Goal: Information Seeking & Learning: Learn about a topic

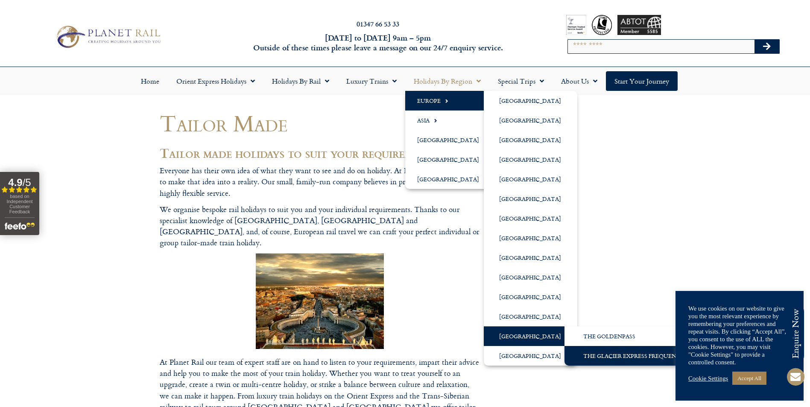
click at [603, 354] on link "The Glacier Express Frequently Asked Questions" at bounding box center [658, 356] width 188 height 20
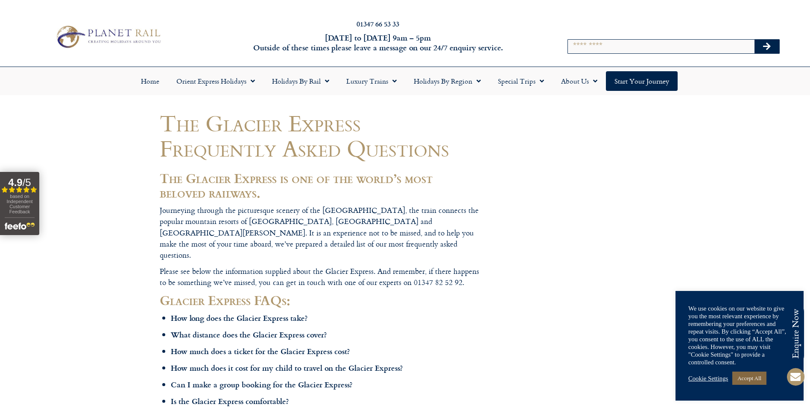
click at [746, 381] on link "Accept All" at bounding box center [749, 378] width 34 height 13
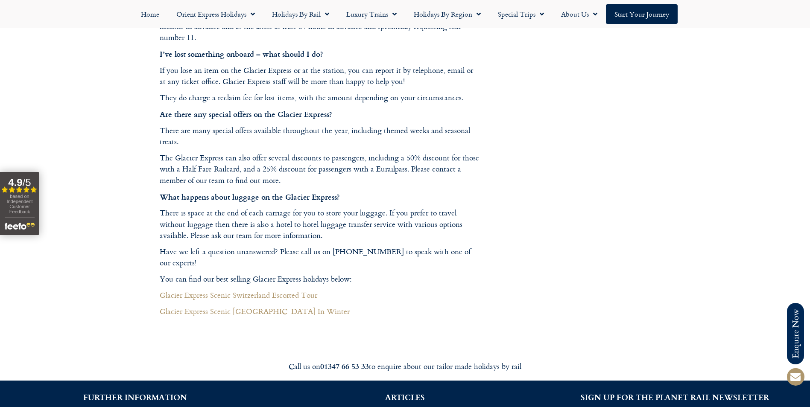
scroll to position [2049, 0]
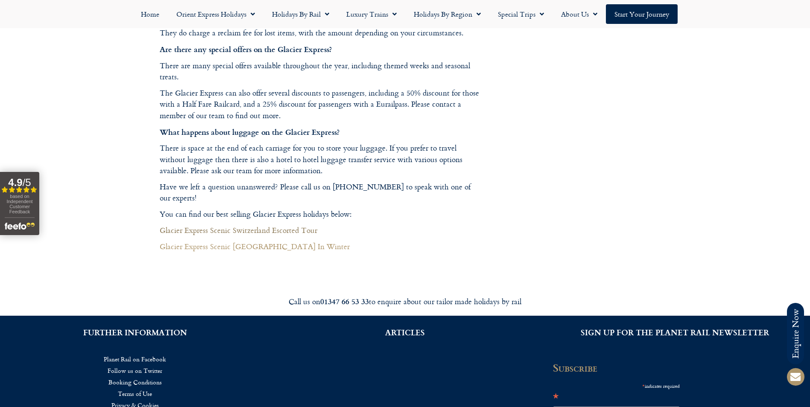
click at [280, 224] on link "Glacier Express Scenic Switzerland Escorted Tour" at bounding box center [238, 230] width 157 height 12
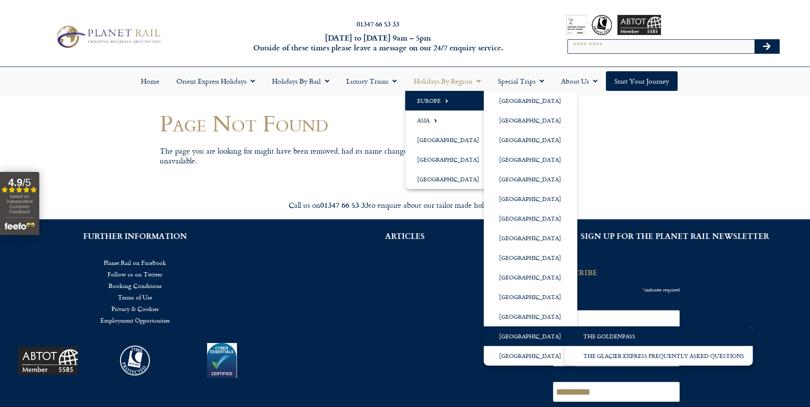
click at [608, 339] on link "The GoldenPass" at bounding box center [658, 336] width 188 height 20
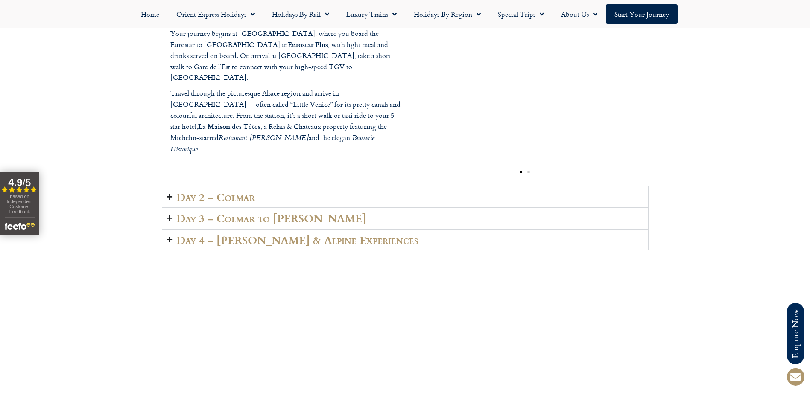
scroll to position [1024, 0]
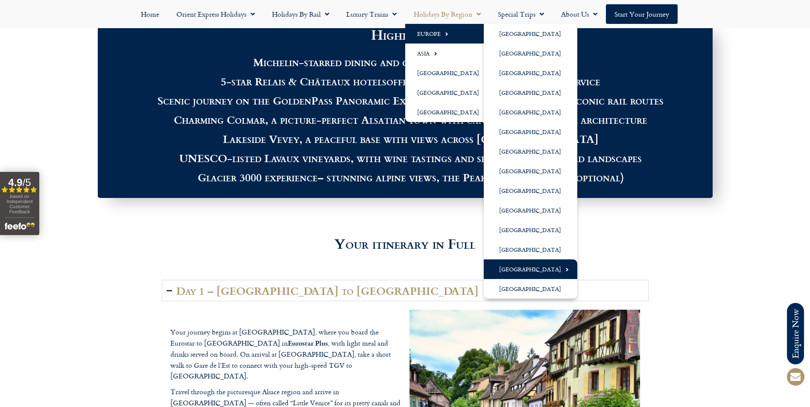
click at [514, 270] on link "[GEOGRAPHIC_DATA]" at bounding box center [530, 269] width 93 height 20
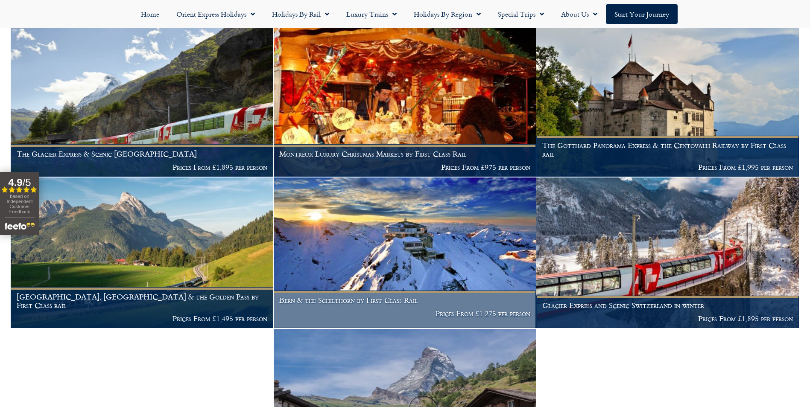
scroll to position [429, 0]
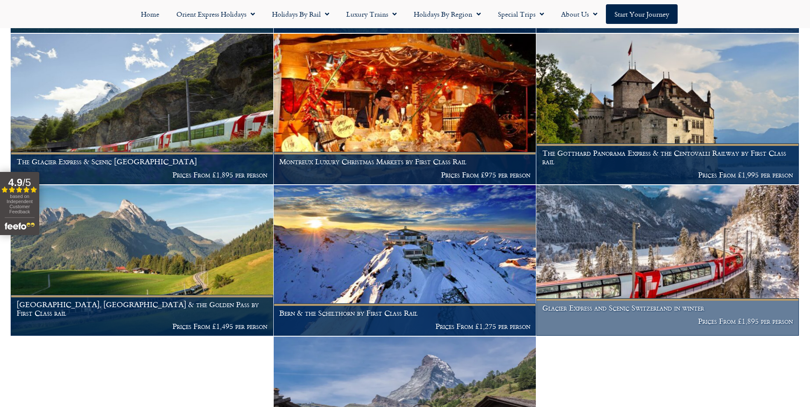
click at [632, 249] on img at bounding box center [667, 260] width 262 height 151
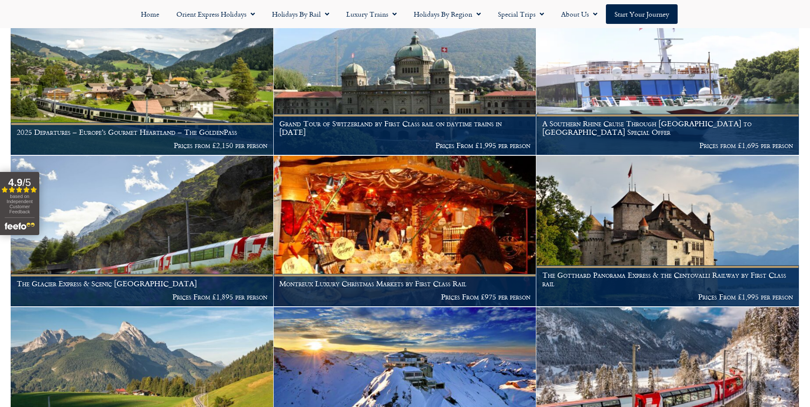
scroll to position [301, 0]
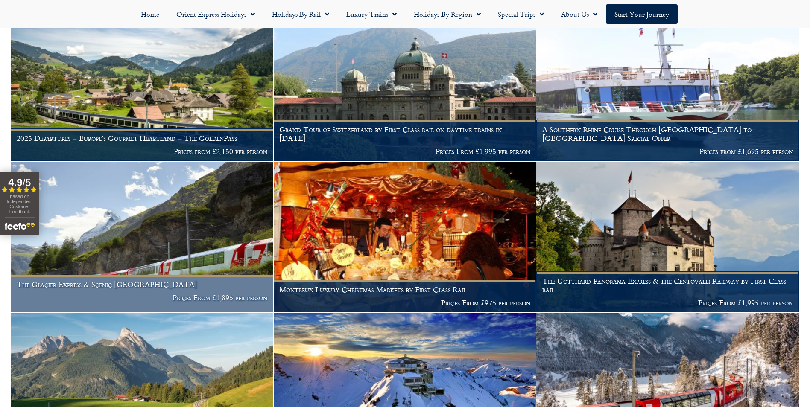
click at [189, 212] on img at bounding box center [142, 237] width 262 height 151
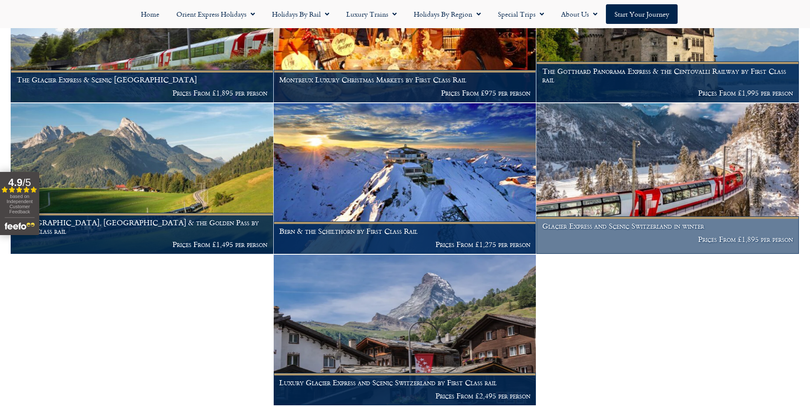
scroll to position [514, 0]
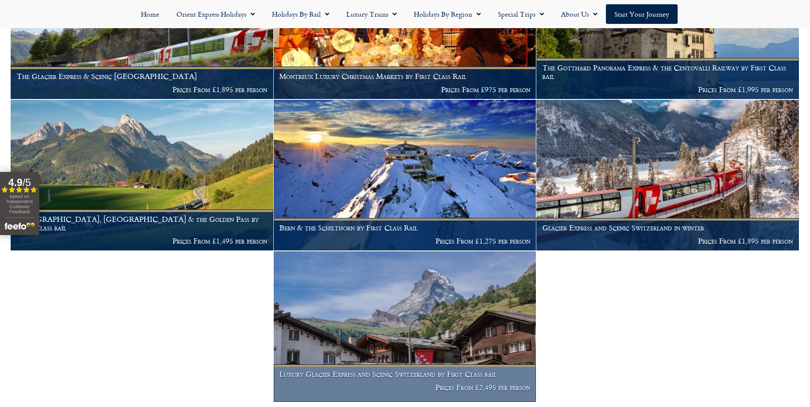
click at [455, 290] on img at bounding box center [405, 326] width 262 height 151
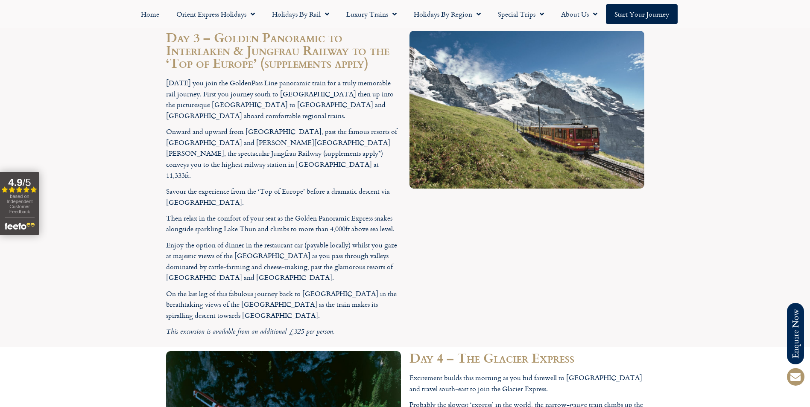
scroll to position [1750, 0]
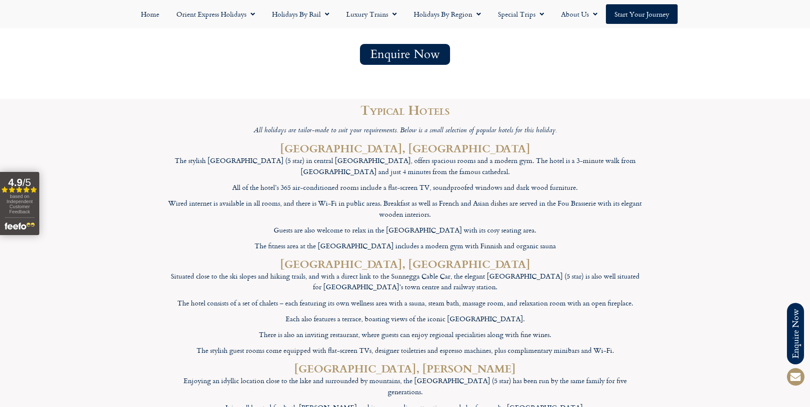
scroll to position [3073, 0]
